Goal: Information Seeking & Learning: Learn about a topic

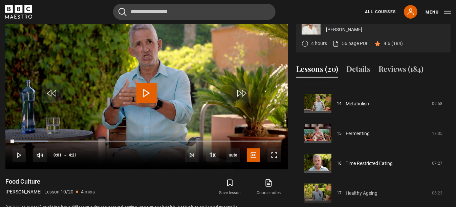
scroll to position [344, 0]
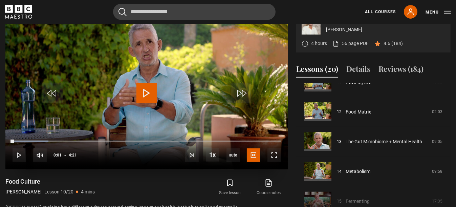
click at [148, 103] on span "Video Player" at bounding box center [147, 93] width 20 height 20
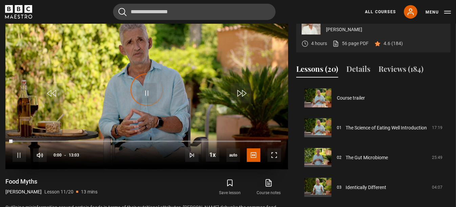
scroll to position [298, 0]
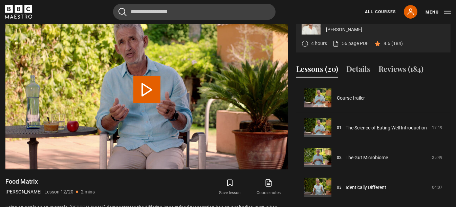
scroll to position [328, 0]
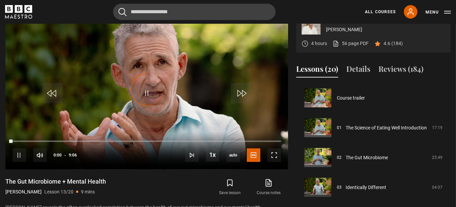
scroll to position [358, 0]
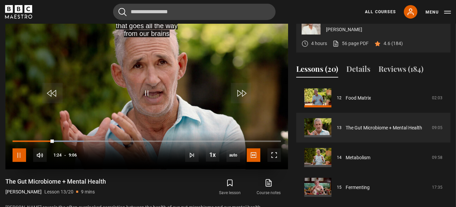
click at [20, 162] on span "Video Player" at bounding box center [20, 155] width 14 height 14
click at [13, 162] on span "Video Player" at bounding box center [20, 155] width 14 height 14
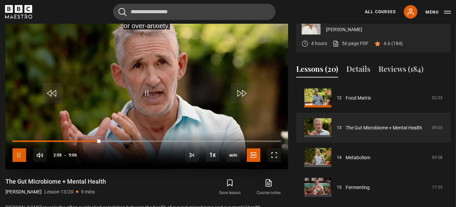
click at [16, 162] on span "Video Player" at bounding box center [20, 155] width 14 height 14
click at [19, 162] on span "Video Player" at bounding box center [20, 155] width 14 height 14
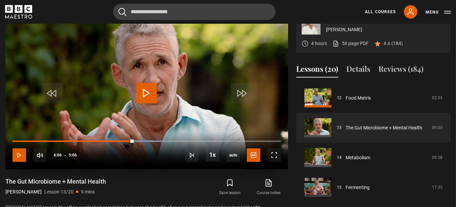
click at [20, 162] on span "Video Player" at bounding box center [20, 155] width 14 height 14
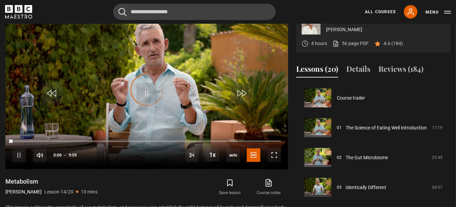
scroll to position [387, 0]
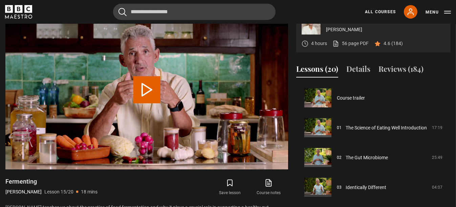
scroll to position [417, 0]
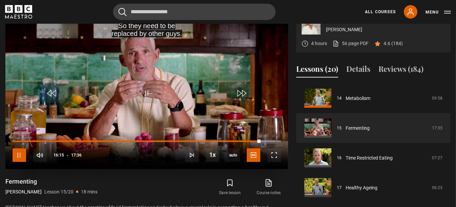
click at [19, 162] on span "Video Player" at bounding box center [20, 155] width 14 height 14
click at [145, 103] on span "Video Player" at bounding box center [147, 93] width 20 height 20
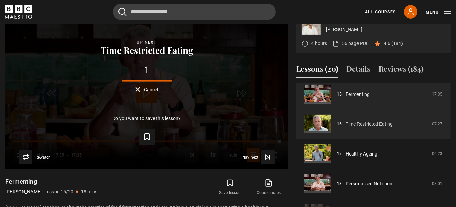
scroll to position [479, 0]
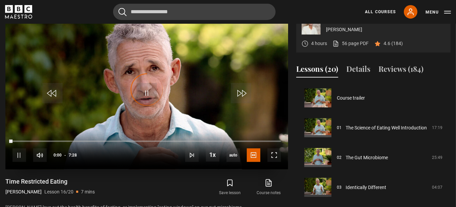
scroll to position [447, 0]
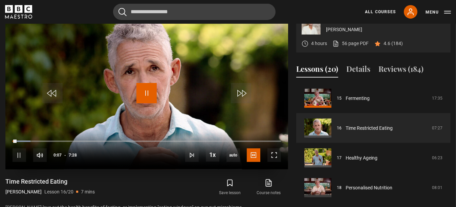
click at [147, 103] on span "Video Player" at bounding box center [147, 93] width 20 height 20
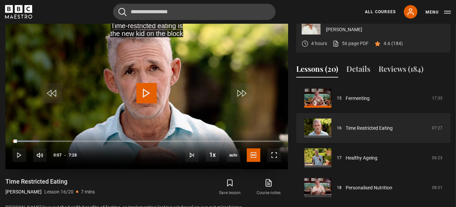
click at [147, 103] on span "Video Player" at bounding box center [147, 93] width 20 height 20
